Goal: Find specific page/section: Find specific page/section

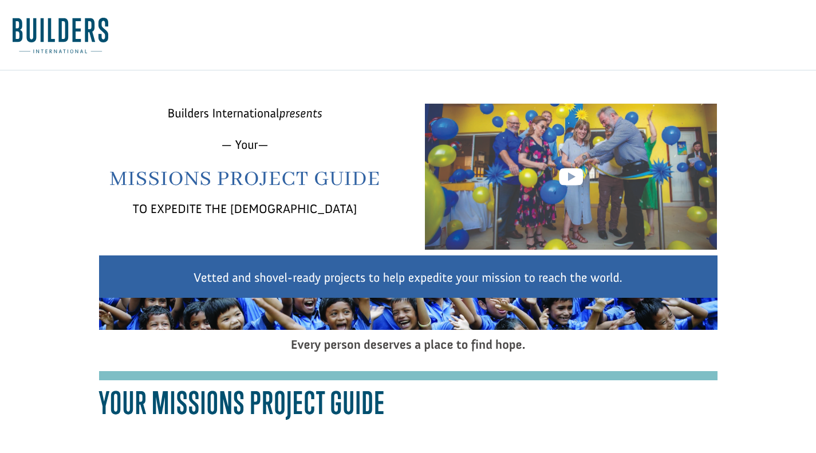
drag, startPoint x: 91, startPoint y: 82, endPoint x: 147, endPoint y: 45, distance: 67.2
click at [147, 45] on nav at bounding box center [408, 35] width 816 height 70
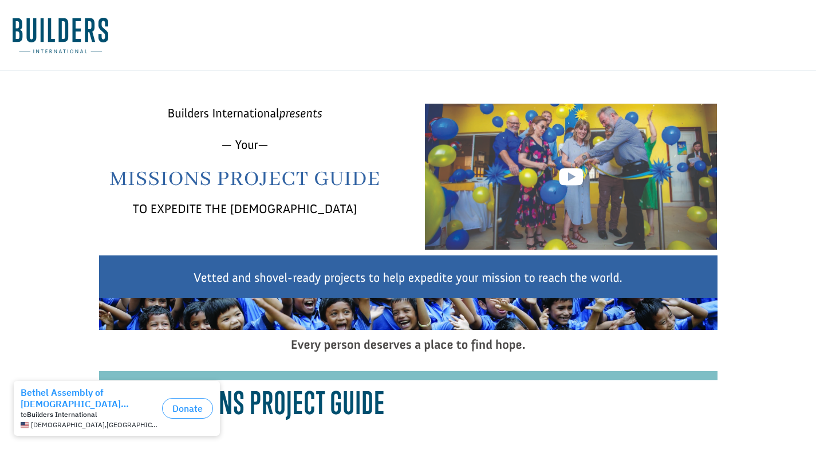
drag, startPoint x: 147, startPoint y: 44, endPoint x: 85, endPoint y: 69, distance: 66.3
drag, startPoint x: 85, startPoint y: 69, endPoint x: 76, endPoint y: 70, distance: 9.8
click at [76, 70] on nav at bounding box center [408, 35] width 816 height 70
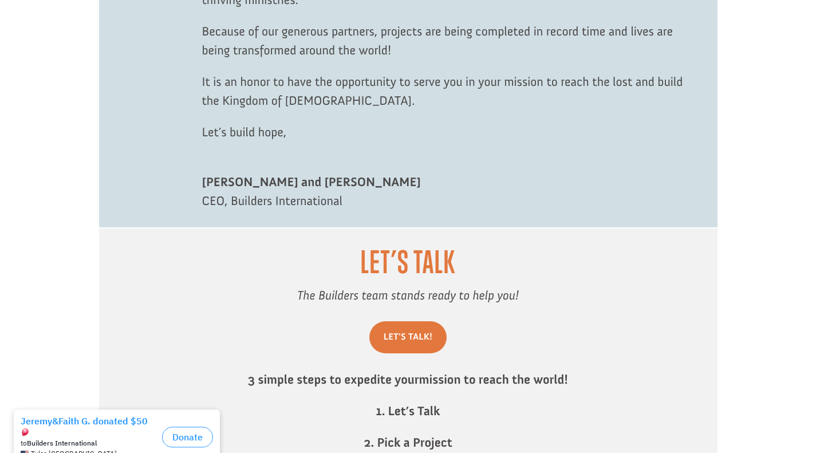
scroll to position [687, 0]
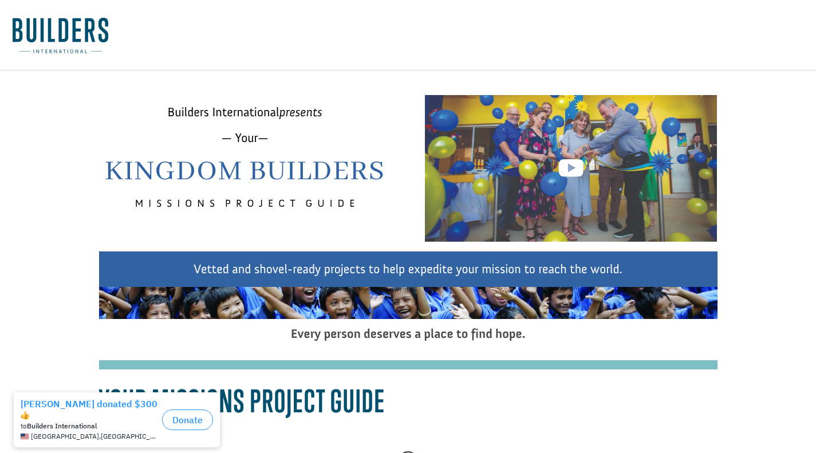
click at [572, 176] on link at bounding box center [571, 172] width 25 height 33
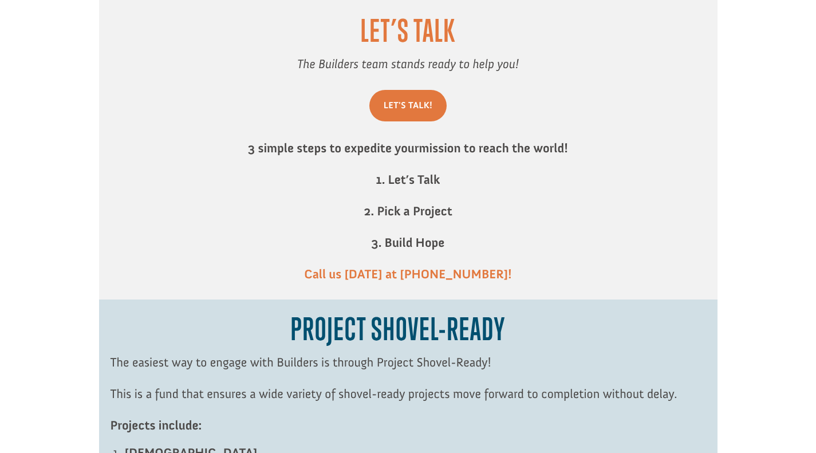
scroll to position [917, 0]
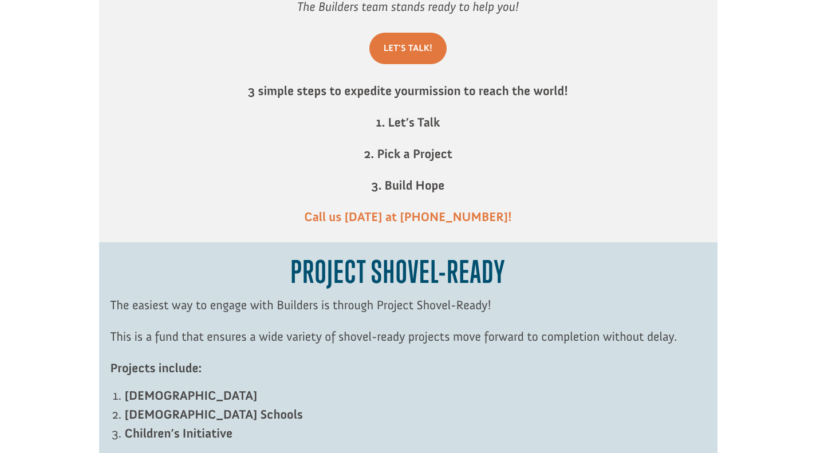
click at [420, 57] on link "Let's Talk!" at bounding box center [408, 49] width 77 height 32
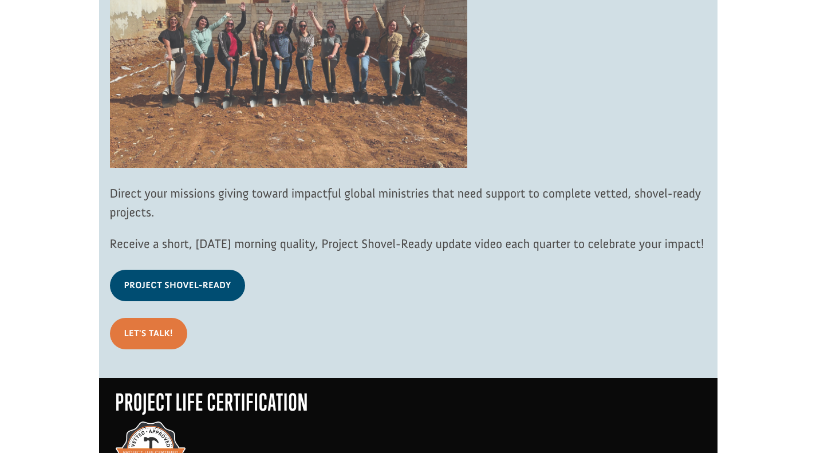
scroll to position [1490, 0]
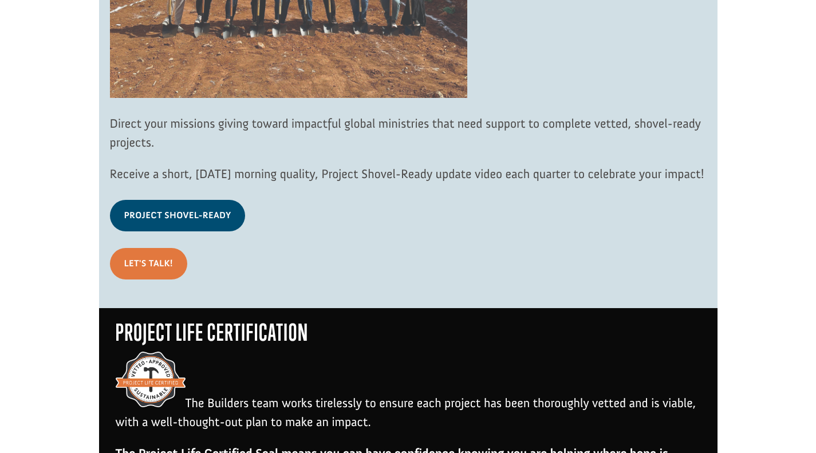
click at [200, 224] on link "Project Shovel-Ready" at bounding box center [178, 216] width 136 height 32
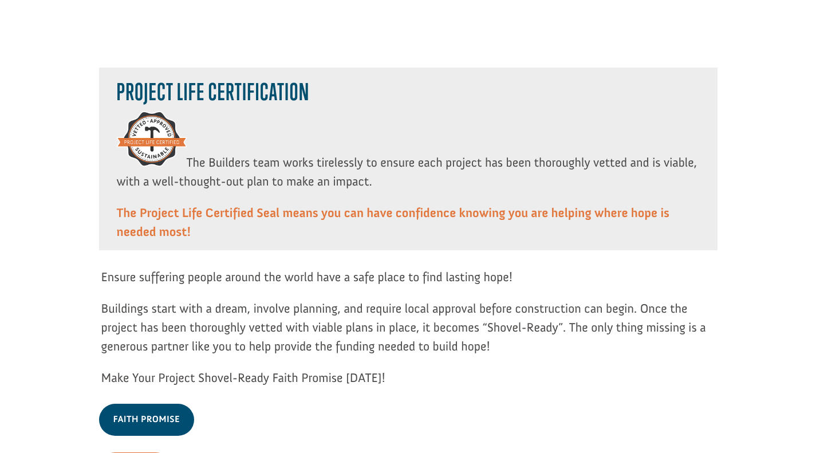
scroll to position [1432, 0]
